Goal: Task Accomplishment & Management: Complete application form

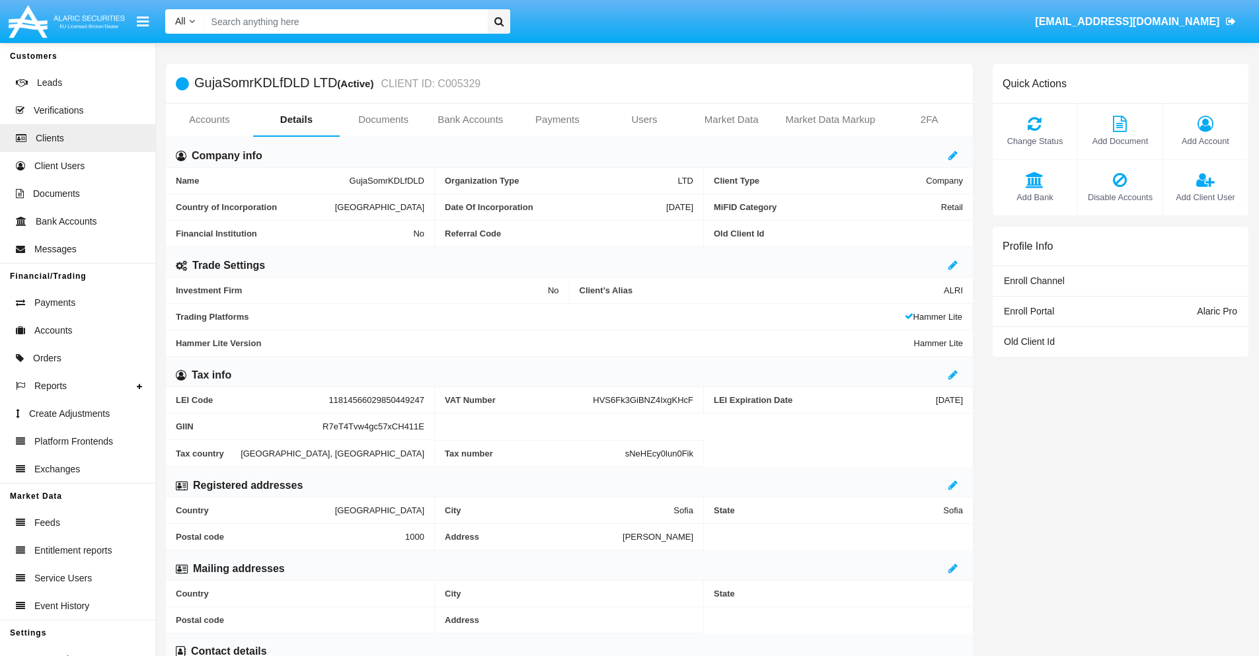
click at [644, 120] on link "Users" at bounding box center [644, 120] width 87 height 32
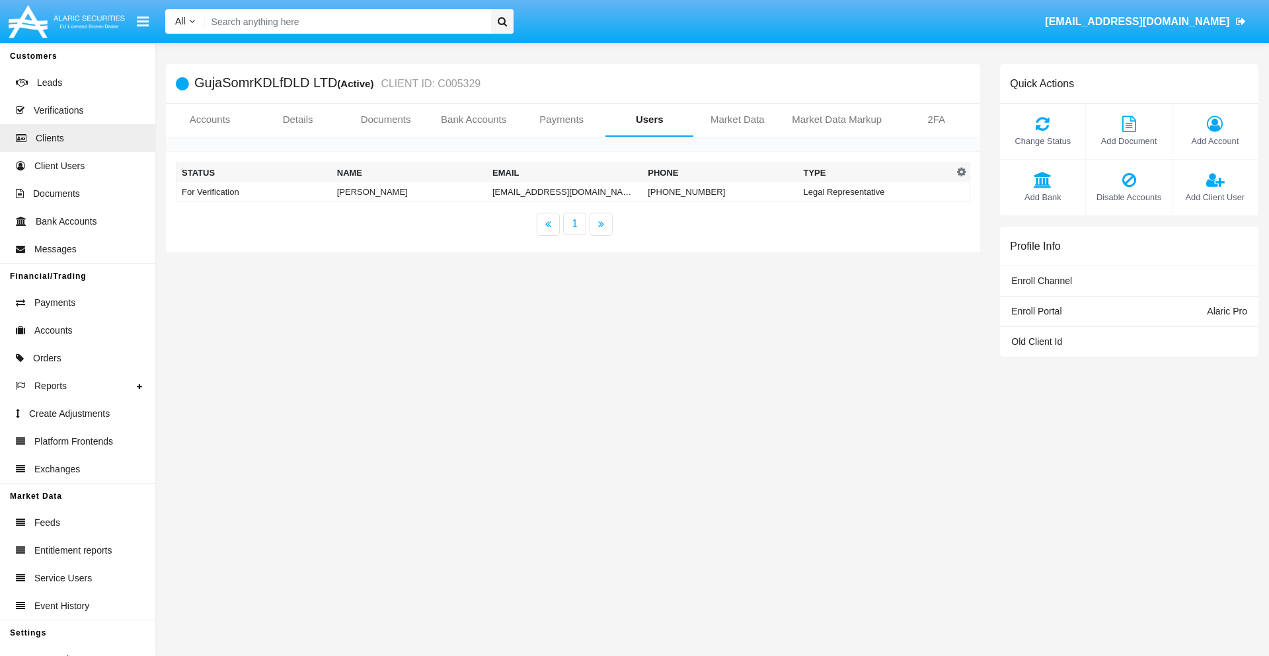
click at [564, 192] on td "[EMAIL_ADDRESS][DOMAIN_NAME]" at bounding box center [564, 192] width 155 height 20
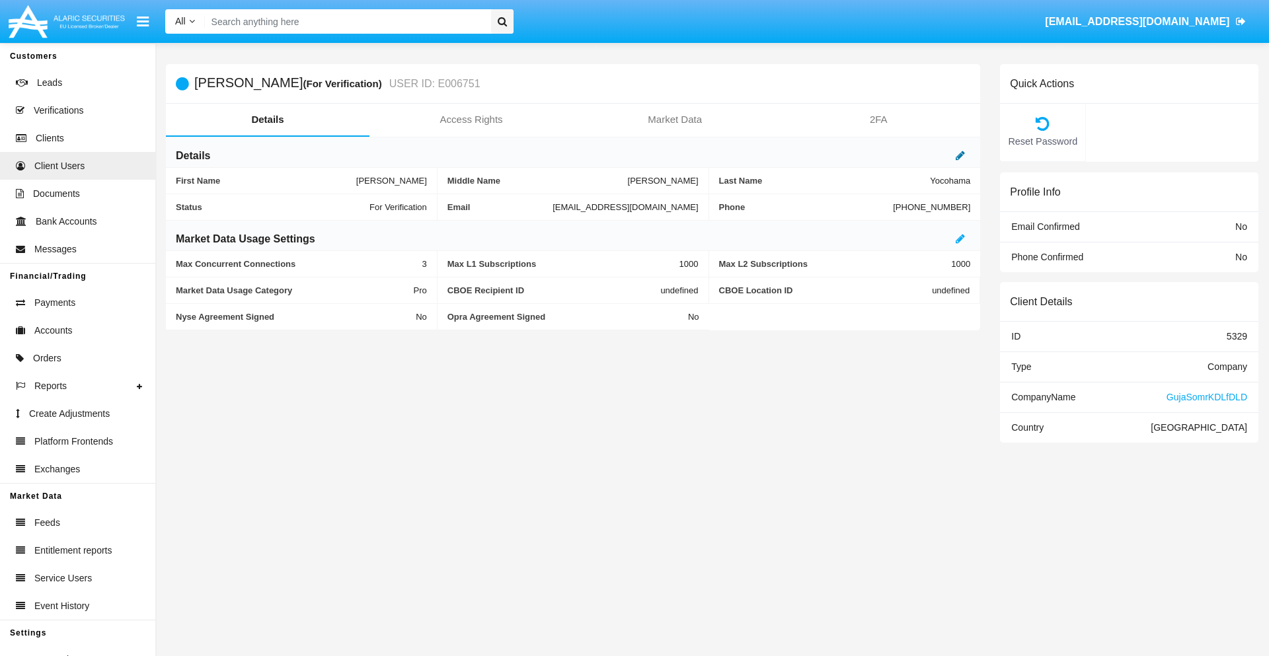
click at [960, 155] on icon at bounding box center [960, 155] width 9 height 11
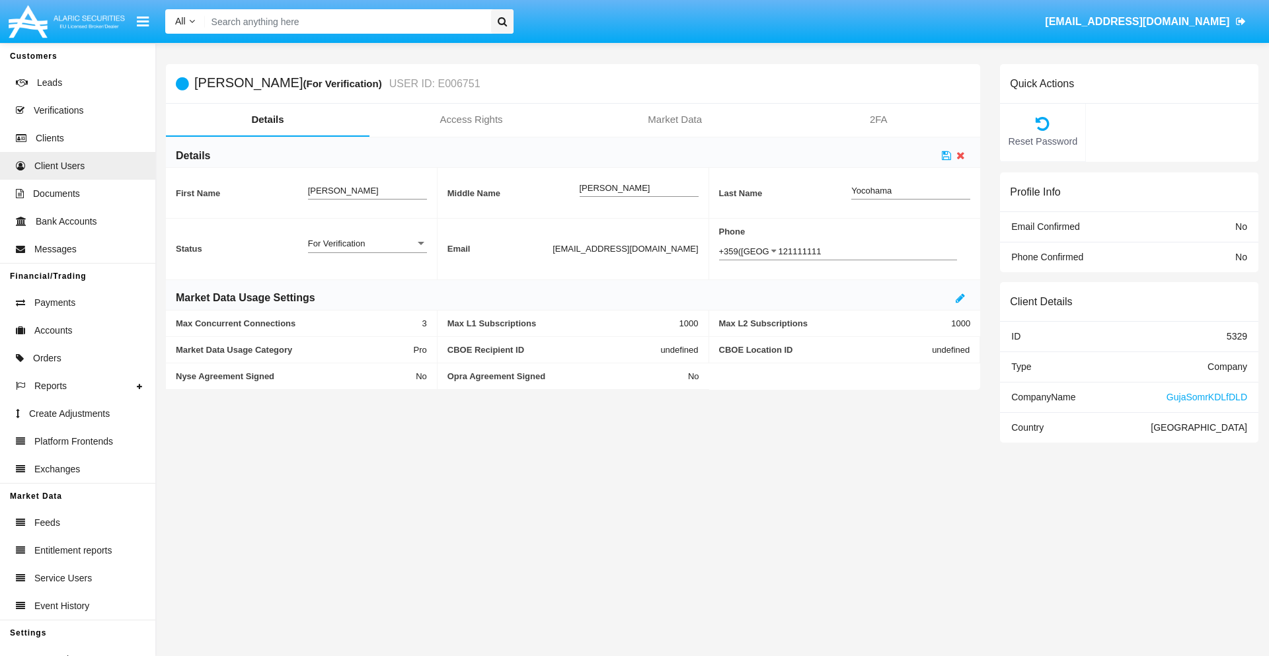
click at [367, 243] on div "For Verification" at bounding box center [361, 243] width 107 height 11
click at [367, 250] on span "Verified" at bounding box center [367, 251] width 119 height 26
click at [946, 155] on icon at bounding box center [946, 155] width 9 height 11
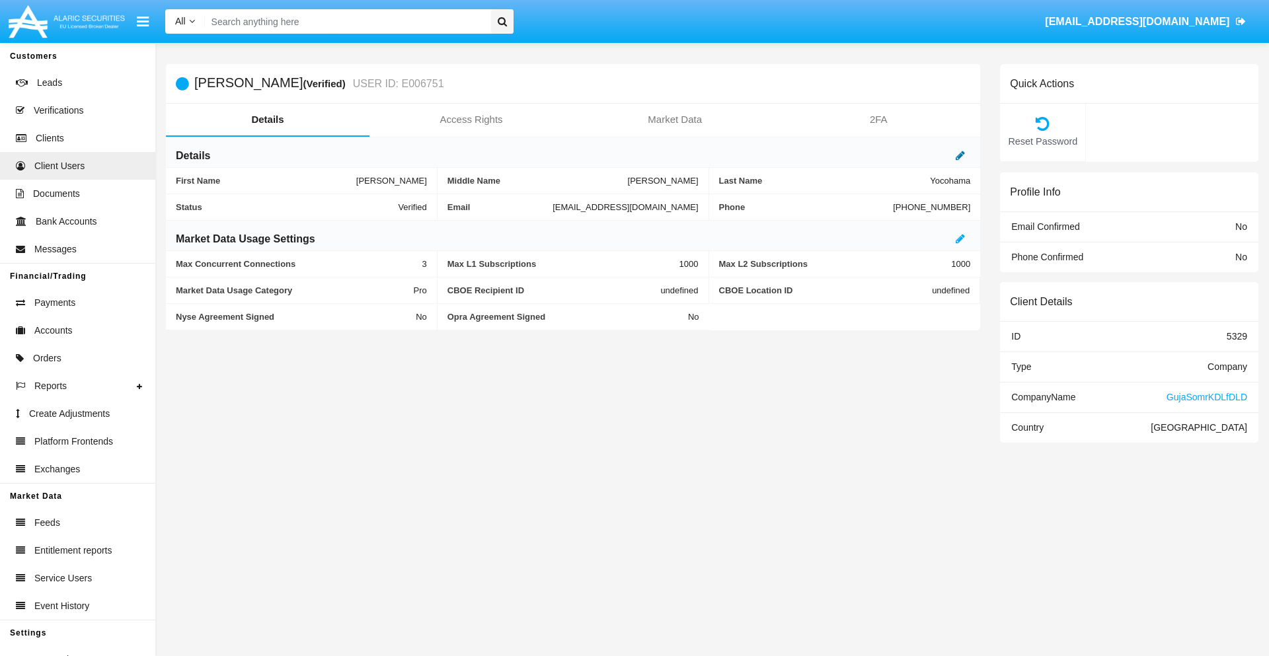
click at [960, 155] on icon at bounding box center [960, 155] width 9 height 11
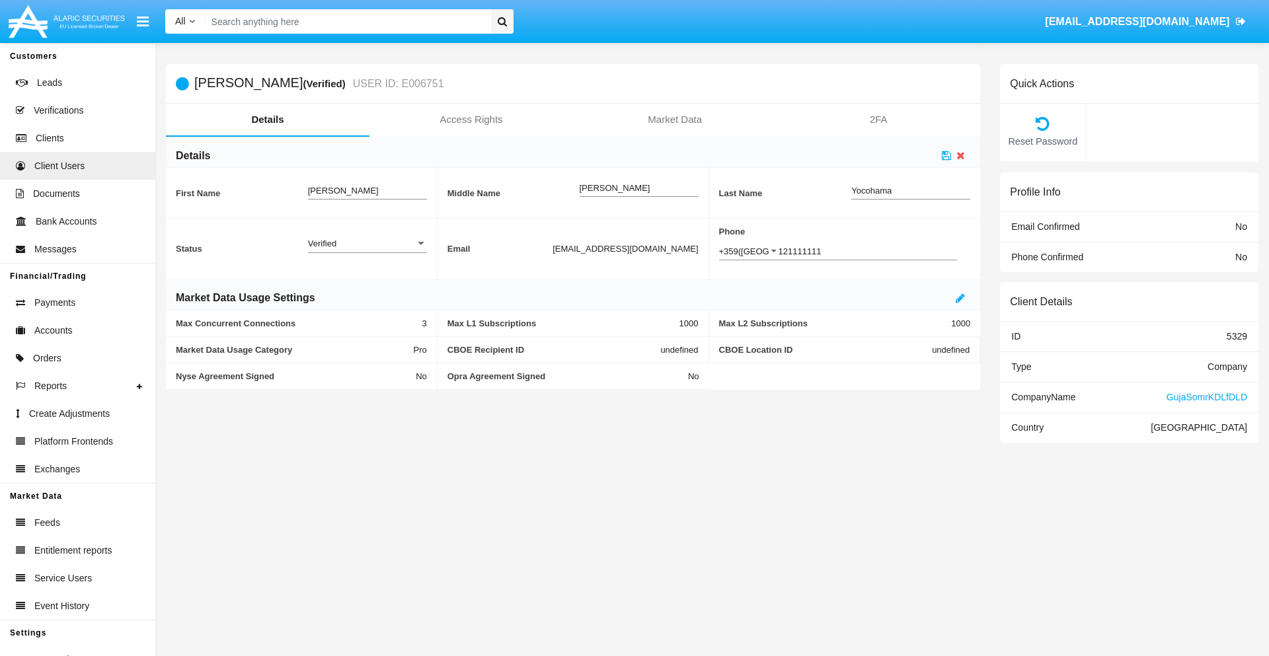
click at [367, 243] on div "Verified" at bounding box center [361, 243] width 107 height 11
click at [367, 250] on span "Active" at bounding box center [367, 251] width 119 height 26
click at [946, 155] on icon at bounding box center [946, 155] width 9 height 11
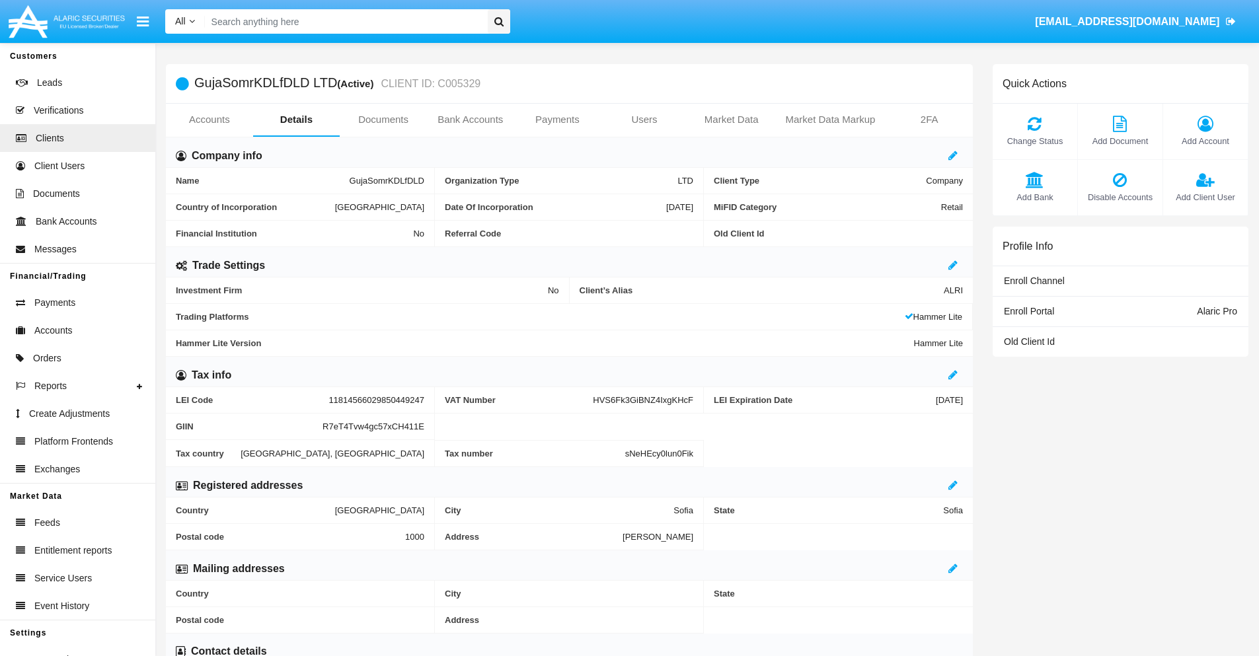
click at [1205, 197] on span "Add Client User" at bounding box center [1205, 197] width 71 height 13
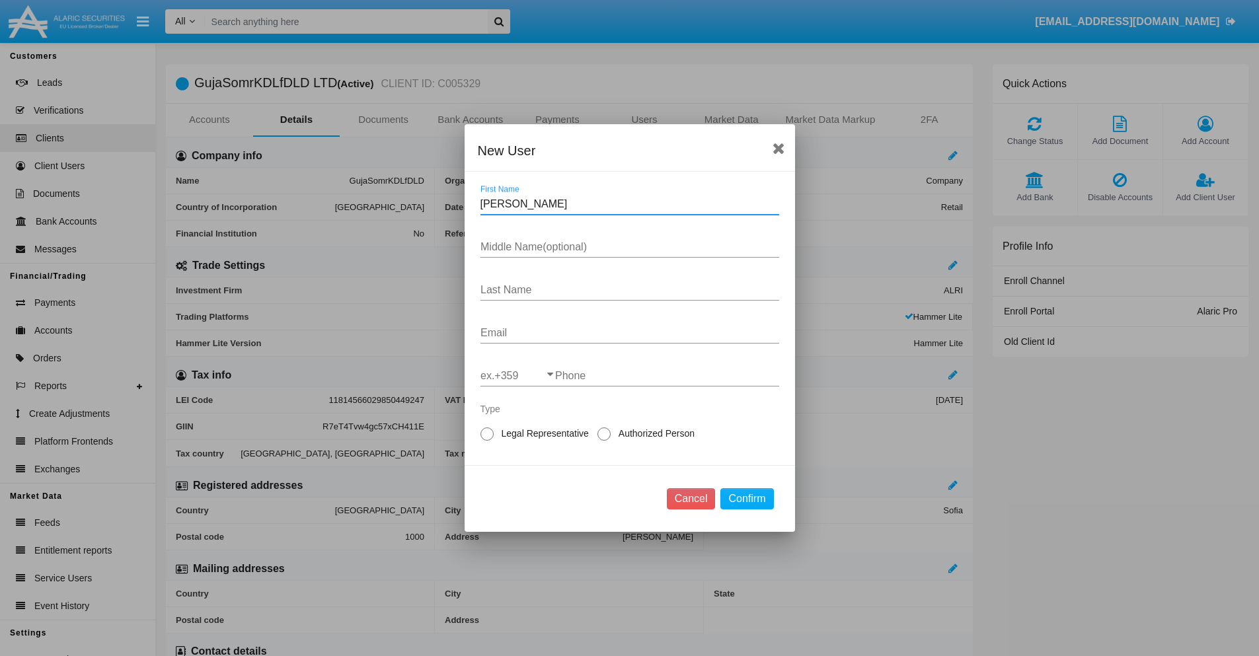
type input "[PERSON_NAME]"
type input "Hill"
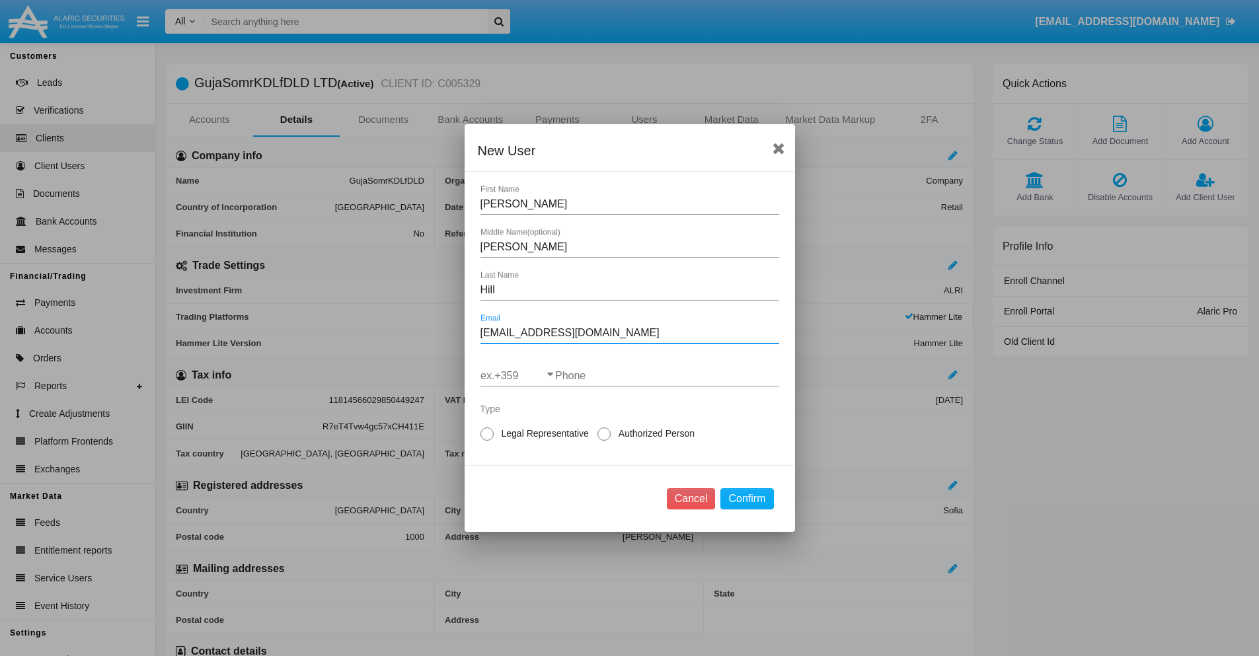
type input "[EMAIL_ADDRESS][DOMAIN_NAME]"
click at [517, 376] on input "ex.+359" at bounding box center [517, 376] width 75 height 12
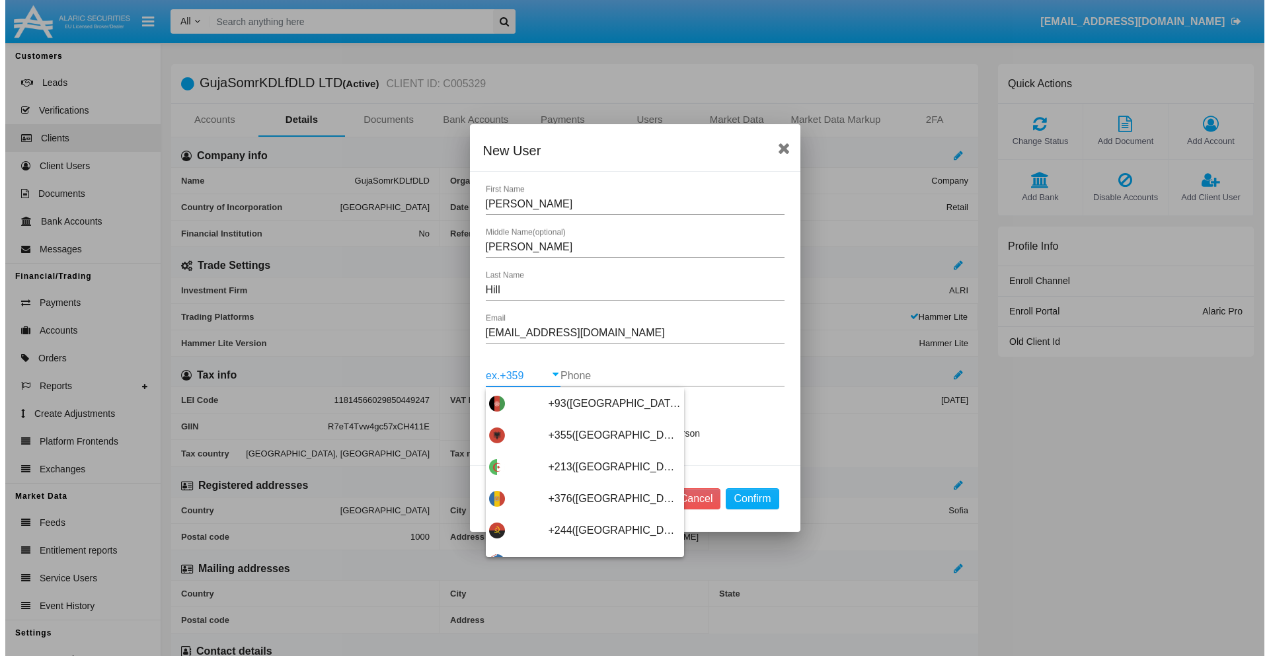
scroll to position [7032, 0]
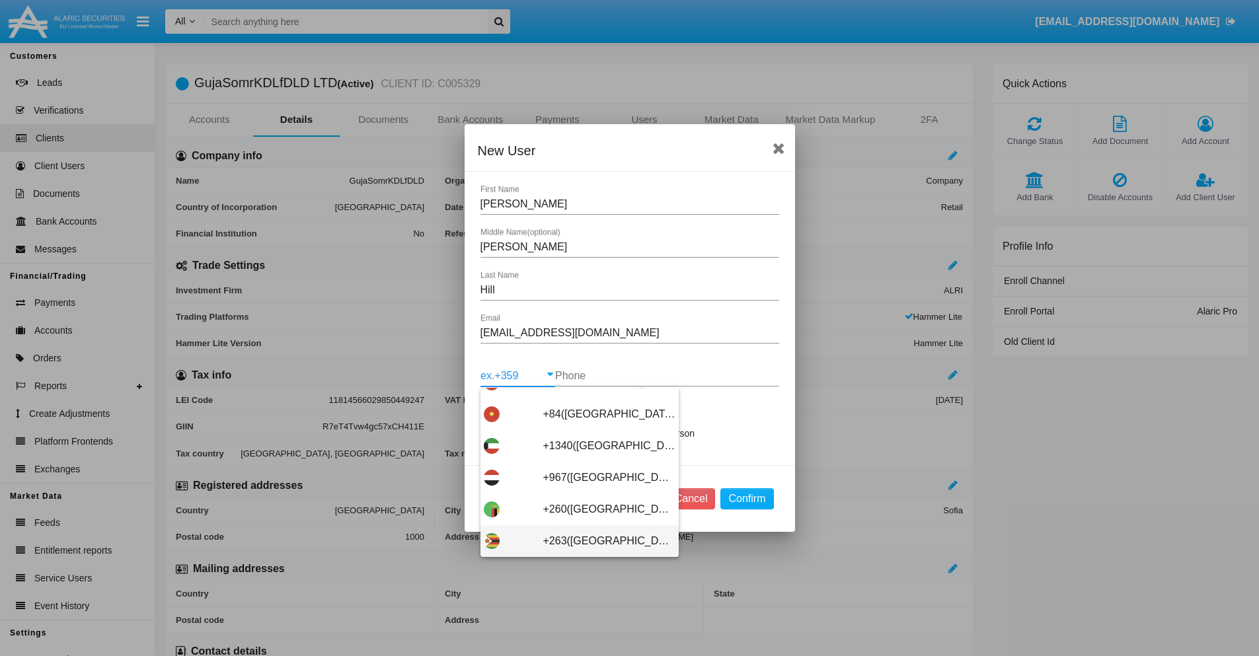
click at [574, 541] on span "+263([GEOGRAPHIC_DATA])" at bounding box center [609, 541] width 132 height 32
type input "+263([GEOGRAPHIC_DATA])"
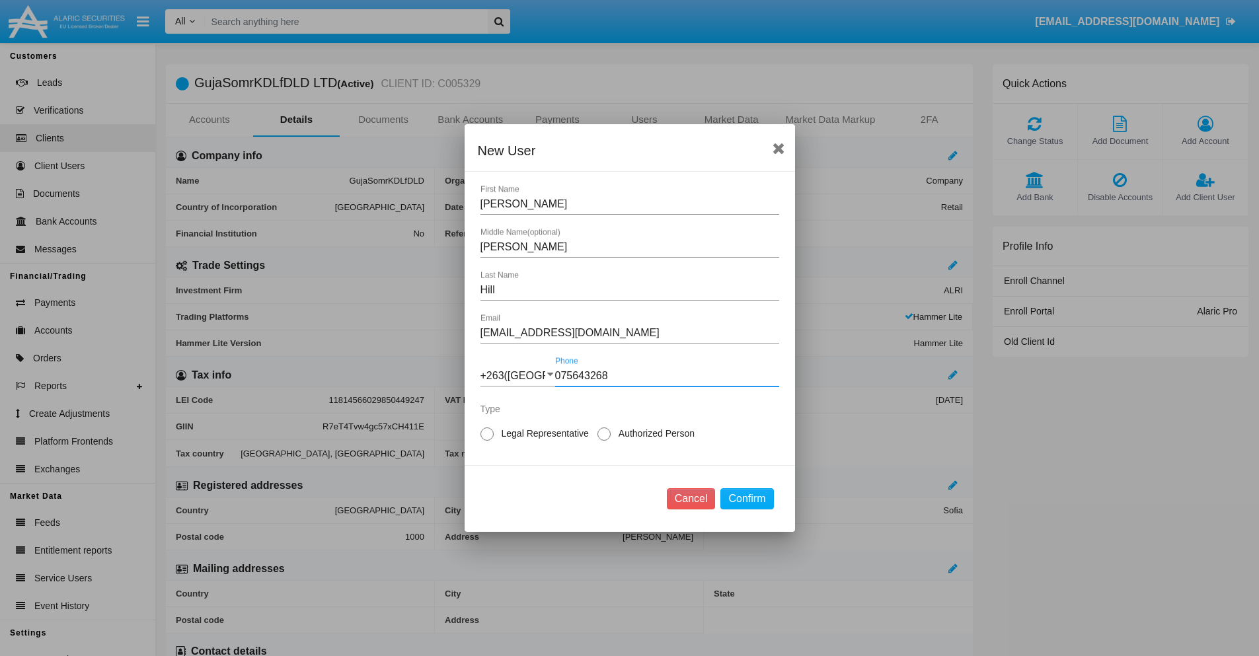
type input "075643268"
click at [654, 434] on span "Authorized Person" at bounding box center [654, 434] width 87 height 14
click at [604, 441] on input "Authorized Person" at bounding box center [603, 441] width 1 height 1
radio input "true"
click at [747, 499] on button "Confirm" at bounding box center [746, 498] width 53 height 21
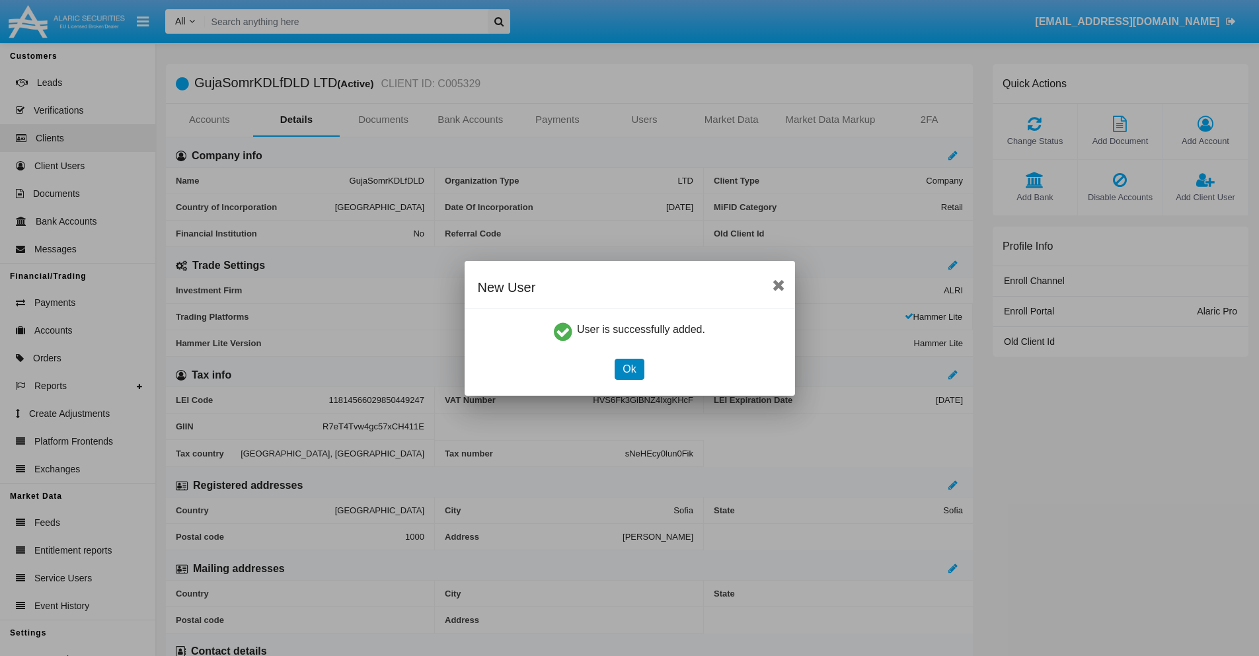
click at [629, 369] on button "Ok" at bounding box center [629, 369] width 29 height 21
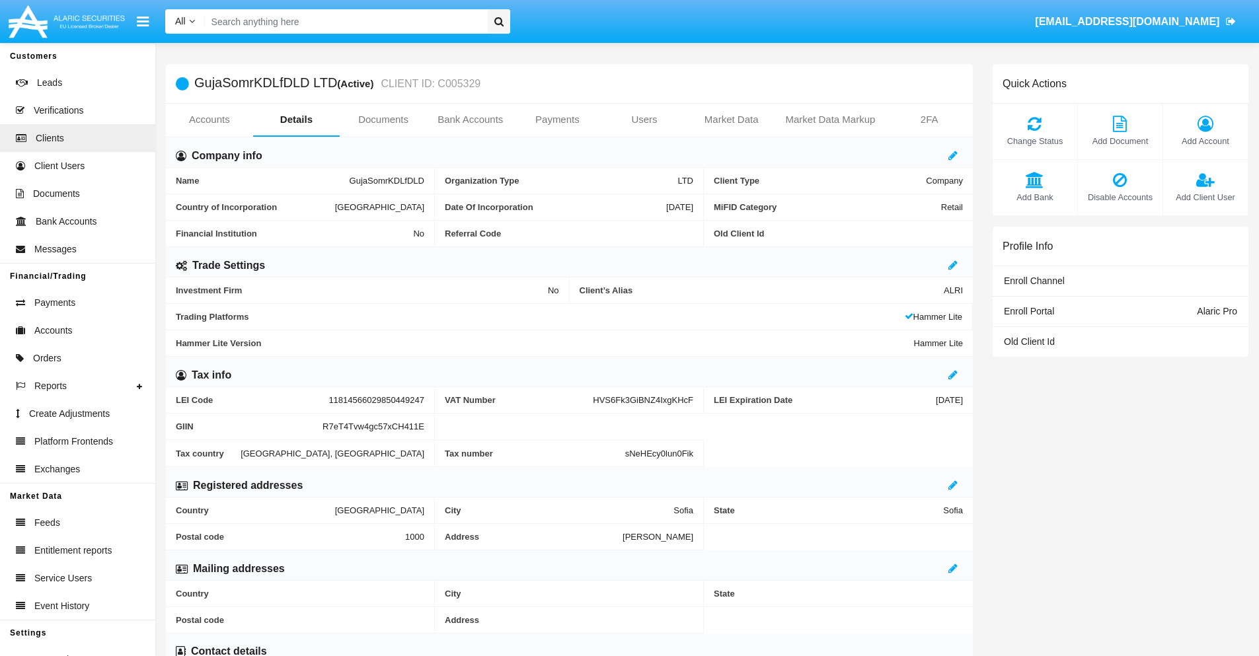
click at [1205, 197] on span "Add Client User" at bounding box center [1205, 197] width 71 height 13
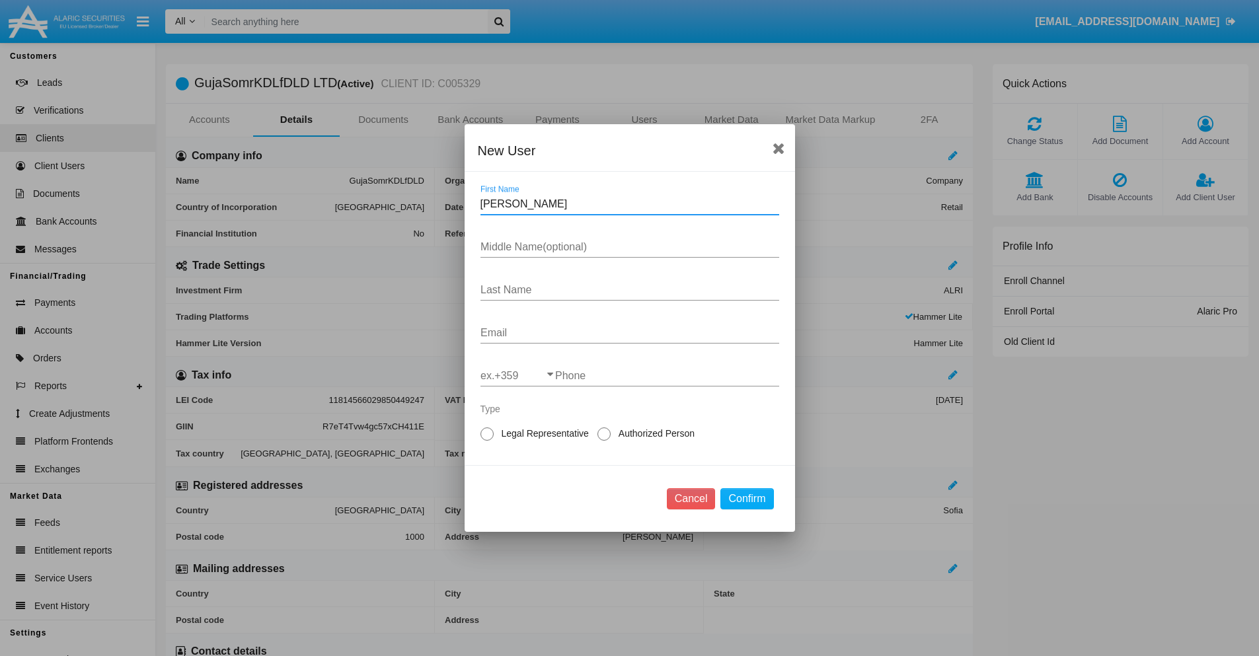
type input "Gregorio"
type input "Christian"
type input "Cartwright"
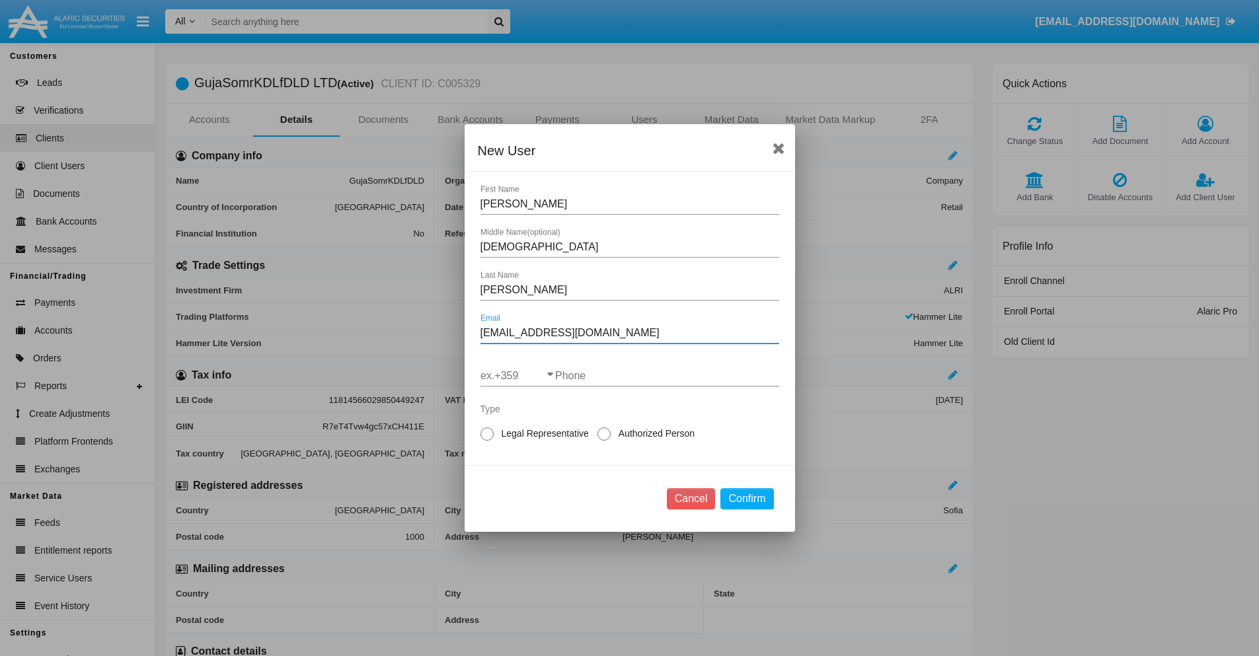
type input "97l_033w1@e-x1s.gov"
click at [517, 376] on input "ex.+359" at bounding box center [517, 376] width 75 height 12
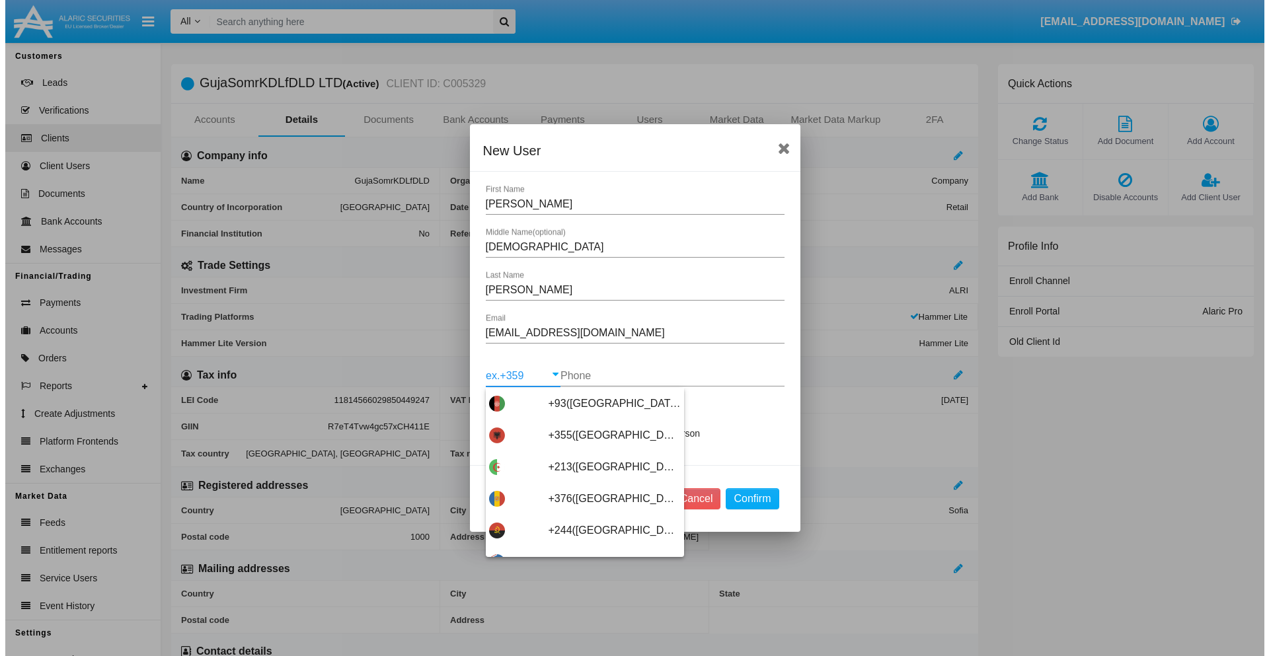
scroll to position [7032, 0]
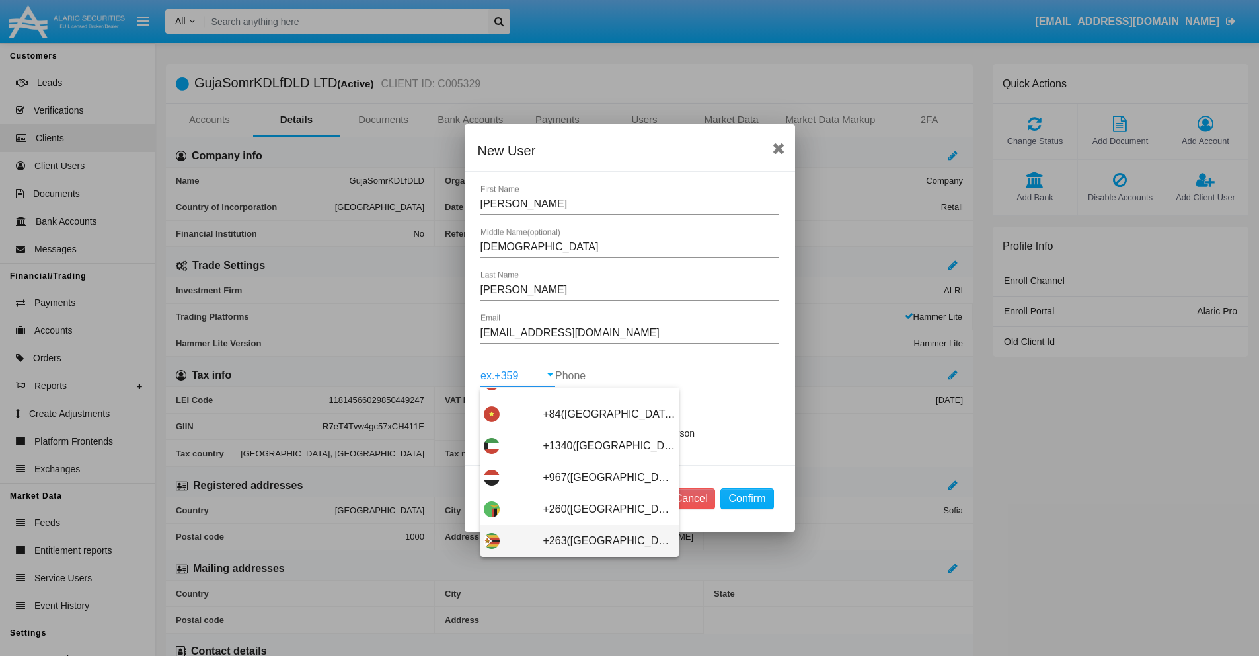
click at [574, 541] on span "+263(Zimbabwe)" at bounding box center [609, 541] width 132 height 32
type input "+263(Zimbabwe)"
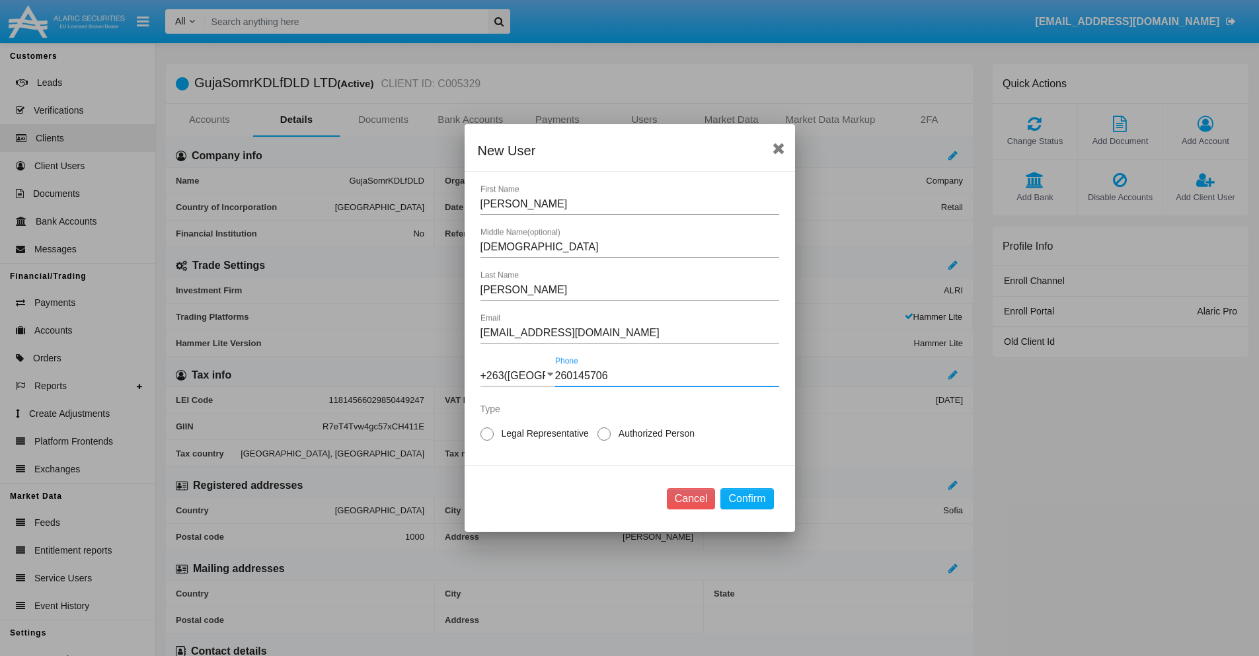
type input "260145706"
click at [543, 434] on span "Legal Representative" at bounding box center [543, 434] width 98 height 14
click at [487, 441] on input "Legal Representative" at bounding box center [486, 441] width 1 height 1
radio input "true"
click at [747, 499] on button "Confirm" at bounding box center [746, 498] width 53 height 21
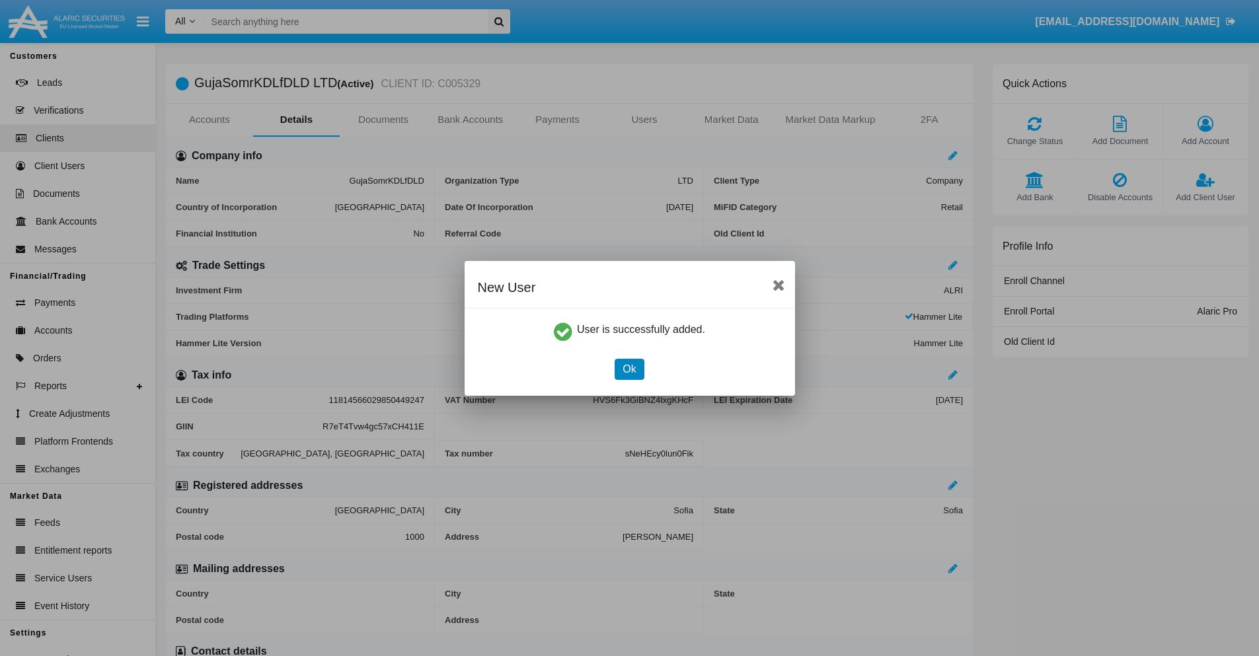
click at [629, 369] on button "Ok" at bounding box center [629, 369] width 29 height 21
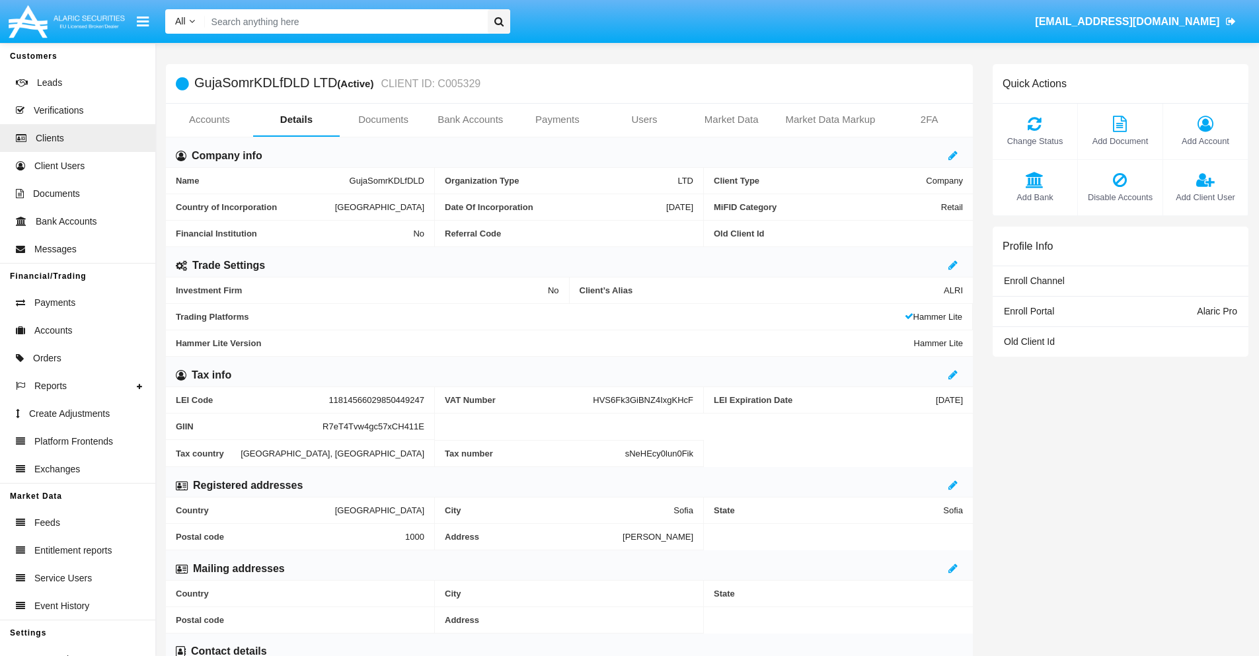
click at [644, 120] on link "Users" at bounding box center [644, 120] width 87 height 32
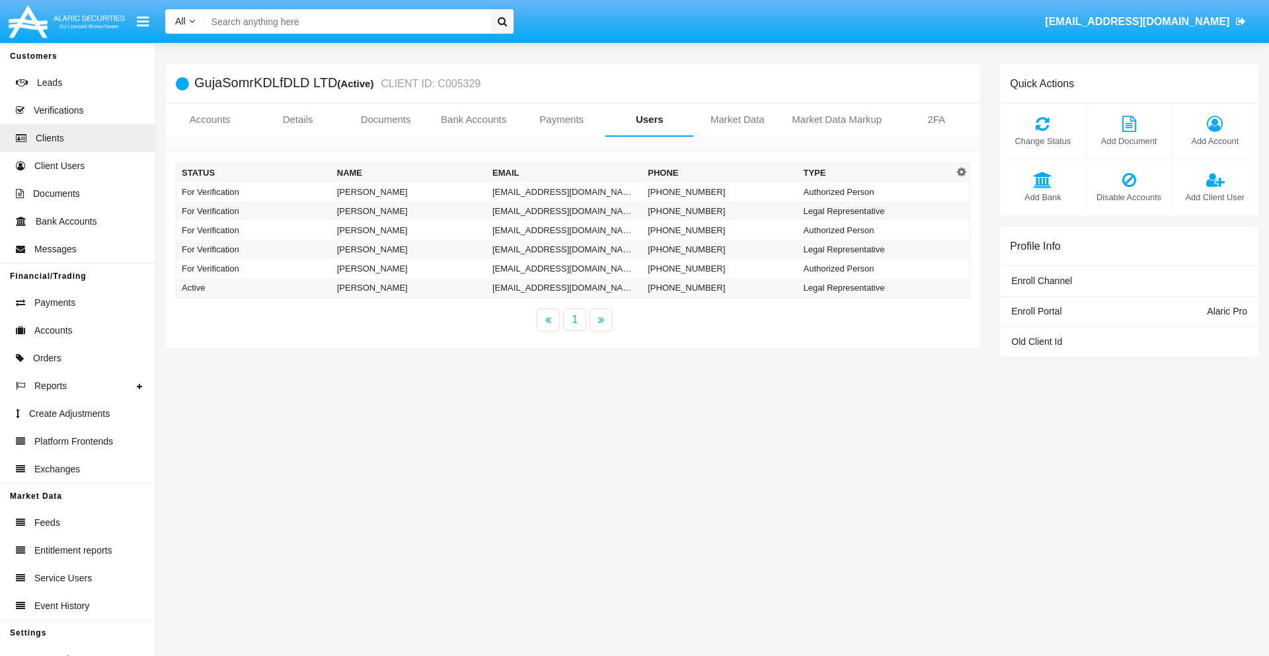
click at [564, 192] on td "[EMAIL_ADDRESS][DOMAIN_NAME]" at bounding box center [564, 191] width 155 height 19
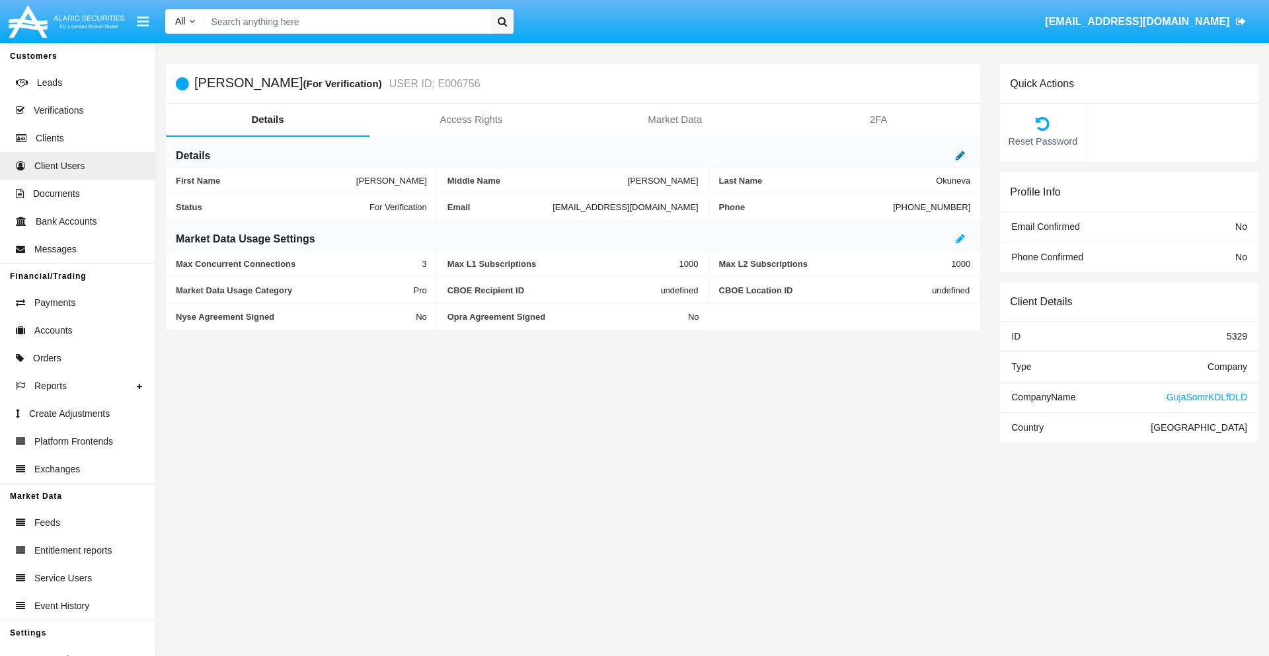
click at [960, 155] on icon at bounding box center [960, 155] width 9 height 11
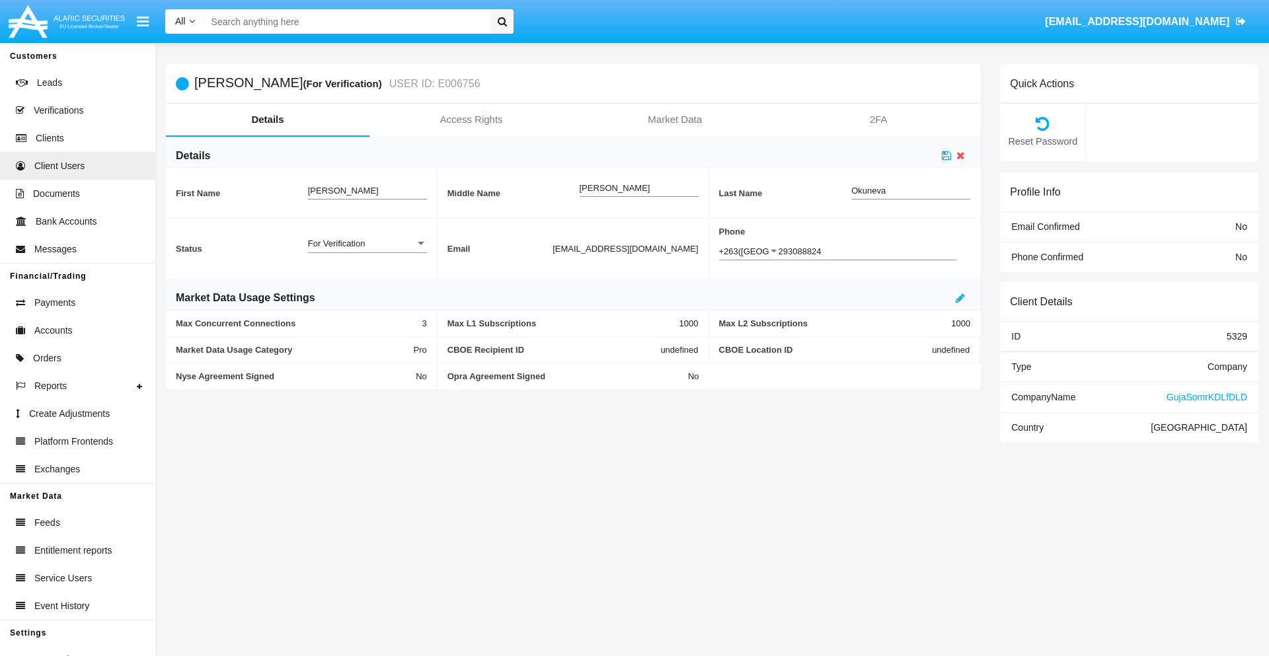
click at [367, 243] on div "For Verification" at bounding box center [361, 243] width 107 height 11
click at [367, 250] on span "Verified" at bounding box center [367, 251] width 119 height 26
click at [946, 155] on icon at bounding box center [946, 155] width 9 height 11
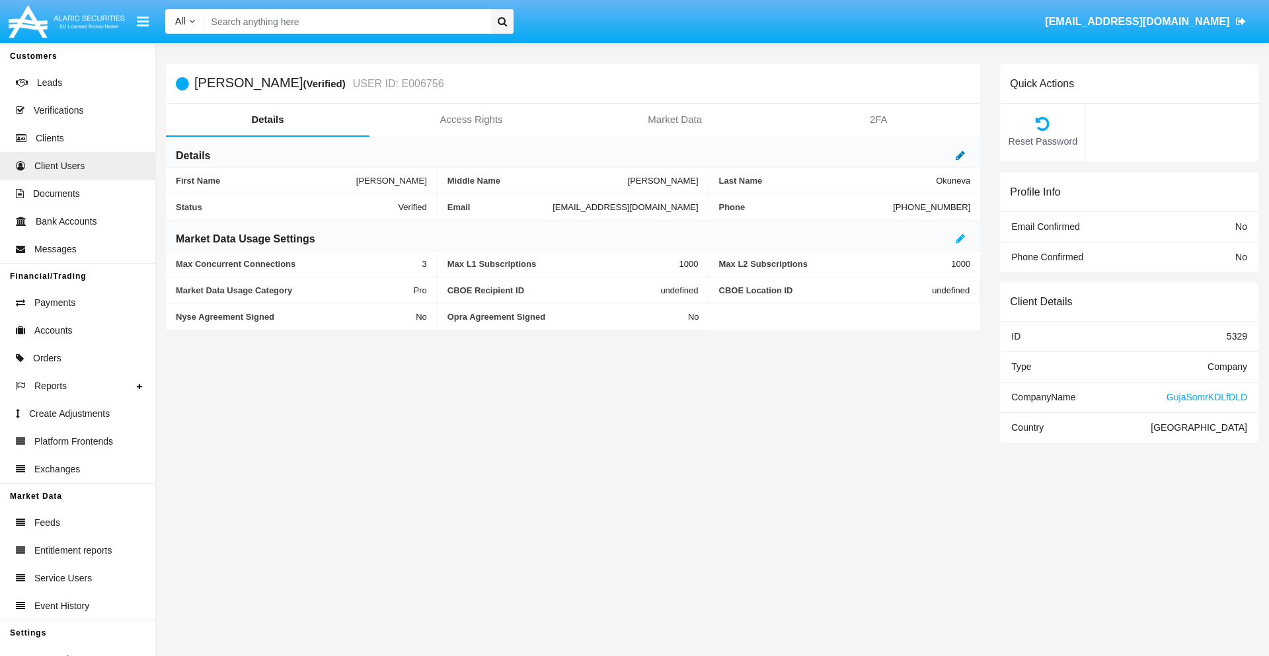
click at [960, 155] on icon at bounding box center [960, 155] width 9 height 11
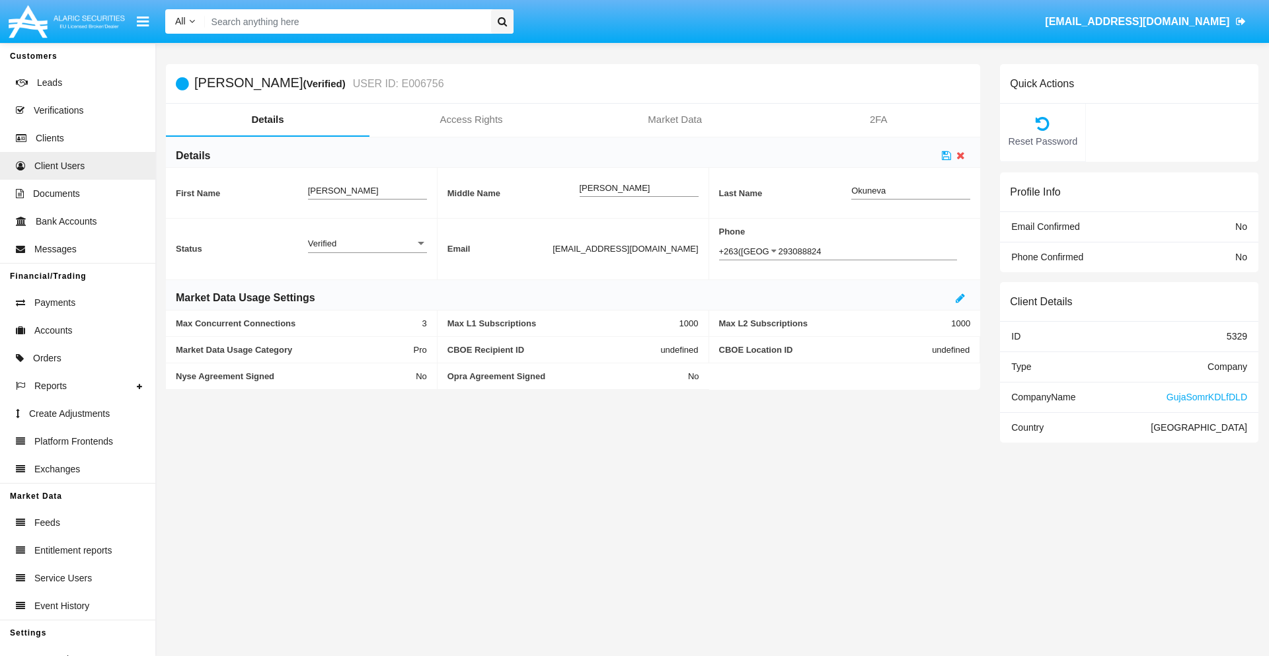
click at [367, 243] on div "Verified" at bounding box center [361, 243] width 107 height 11
click at [367, 250] on span "Active" at bounding box center [367, 251] width 119 height 26
click at [946, 155] on icon at bounding box center [946, 155] width 9 height 11
